Goal: Information Seeking & Learning: Learn about a topic

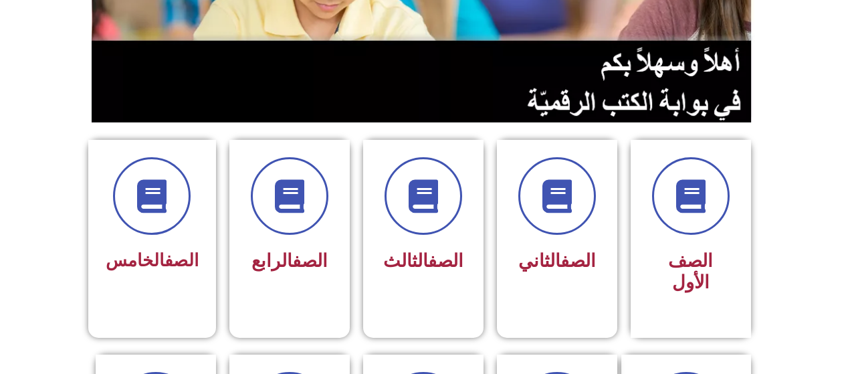
scroll to position [247, 0]
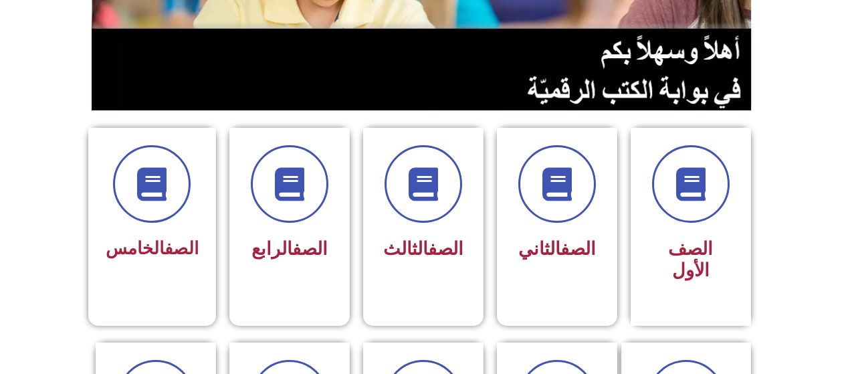
click at [429, 199] on icon at bounding box center [423, 183] width 33 height 33
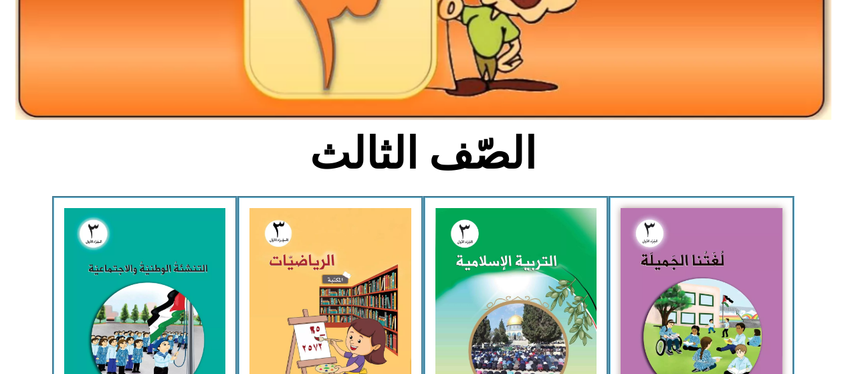
scroll to position [221, 0]
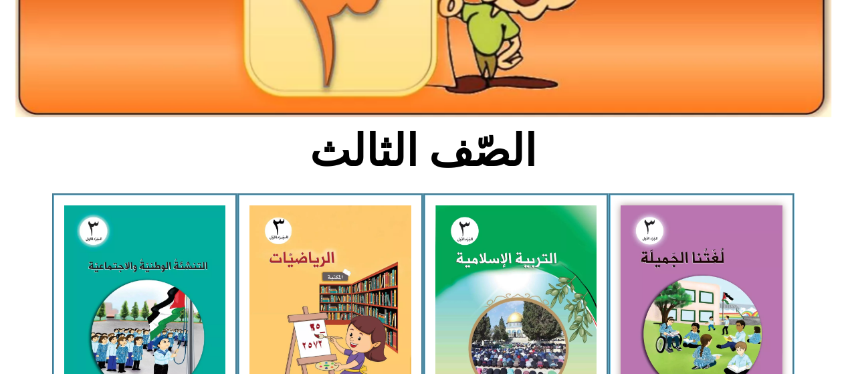
click at [671, 264] on img at bounding box center [702, 304] width 162 height 199
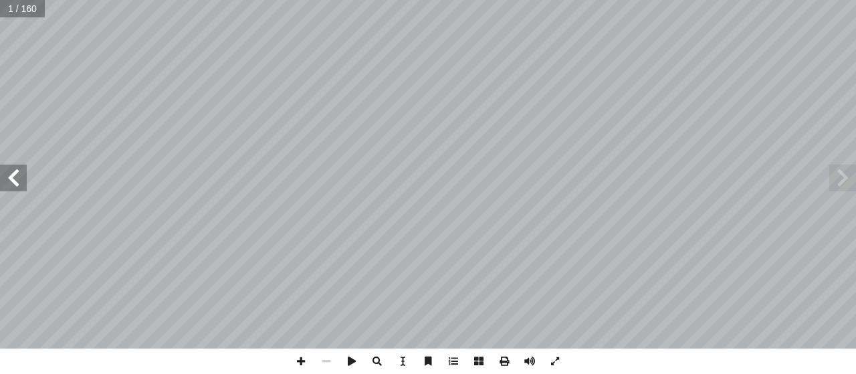
click at [9, 10] on input "text" at bounding box center [22, 8] width 45 height 17
type input "**"
